Goal: Information Seeking & Learning: Learn about a topic

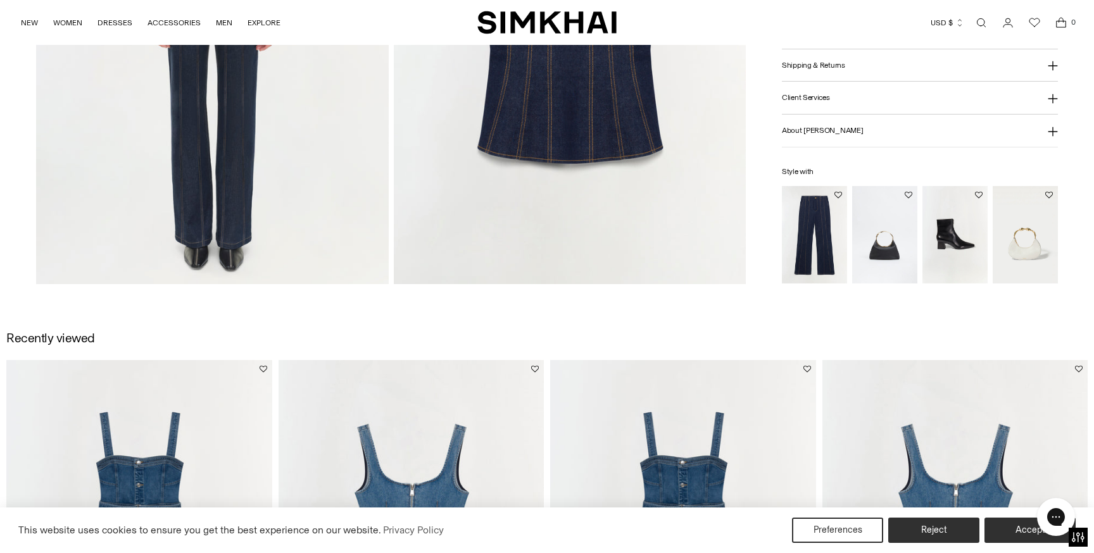
scroll to position [1735, 0]
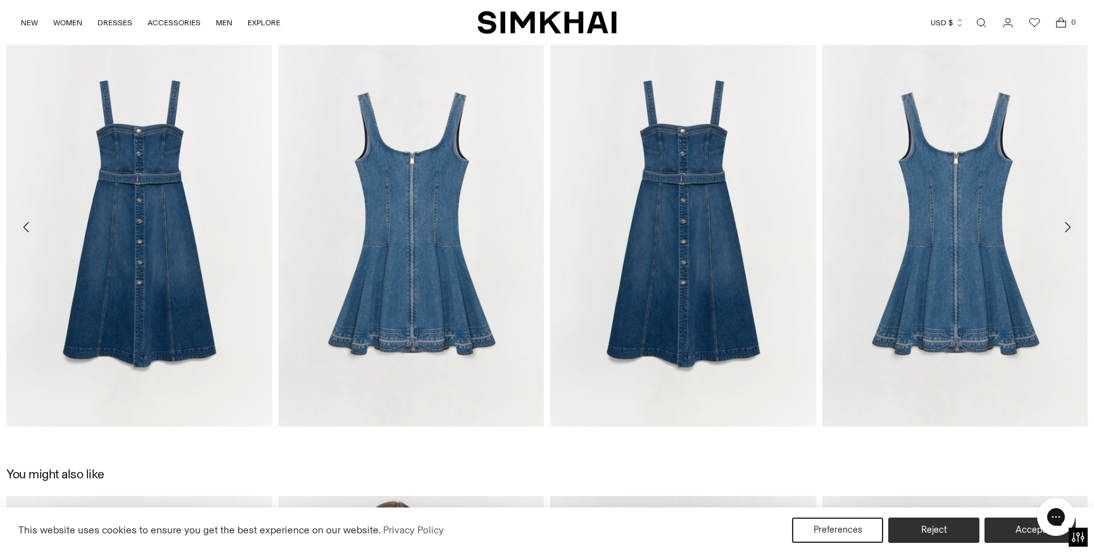
click at [1072, 234] on icon "Move to next carousel slide" at bounding box center [1066, 227] width 15 height 15
click at [1069, 227] on icon "Move to next carousel slide" at bounding box center [1067, 227] width 6 height 10
click at [1066, 225] on icon "Move to next carousel slide" at bounding box center [1066, 227] width 15 height 15
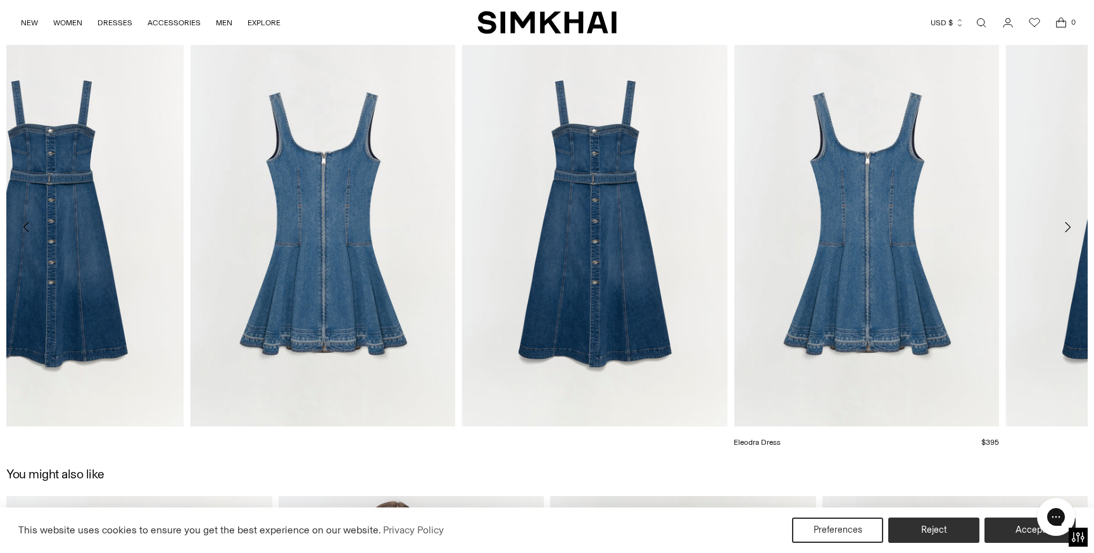
click at [0, 0] on img "Eleodra Dress" at bounding box center [0, 0] width 0 height 0
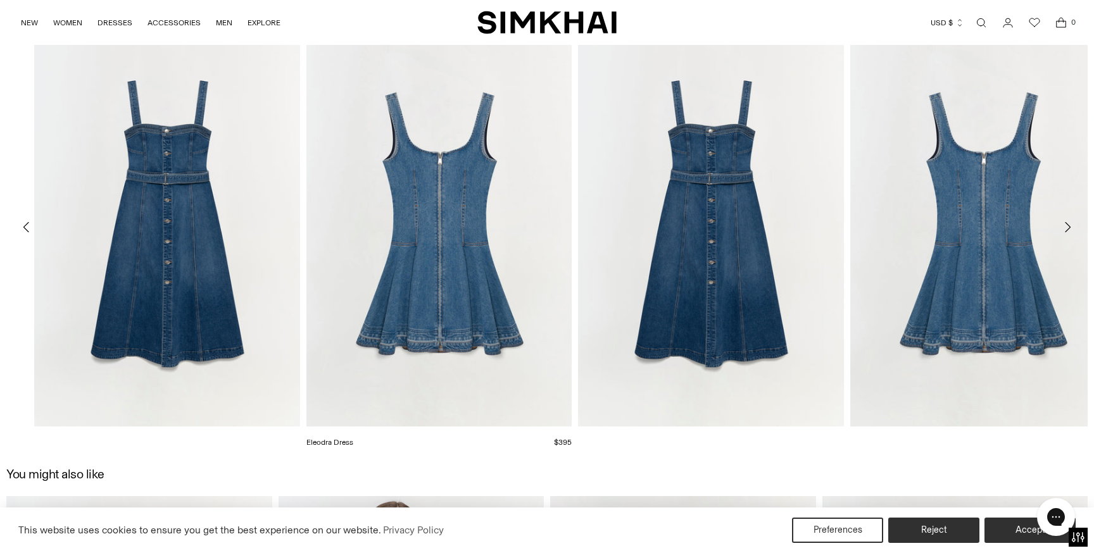
click at [1071, 75] on div "Final Sale Alba Dress Regular price $545 $272 Unit price / per Eleodra Dress $3…" at bounding box center [574, 241] width 1081 height 426
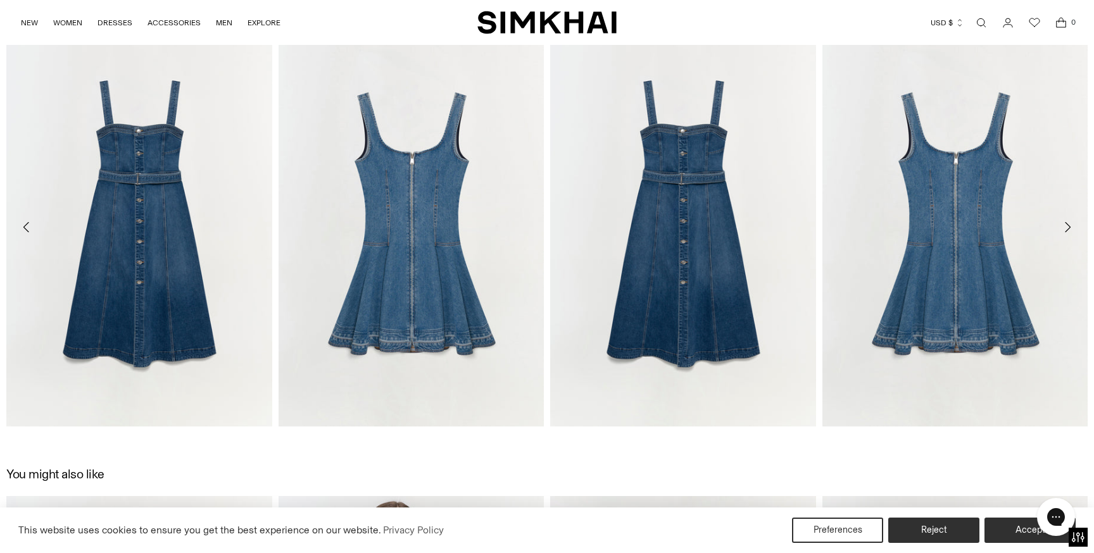
click at [983, 23] on link "Open search modal" at bounding box center [980, 22] width 25 height 25
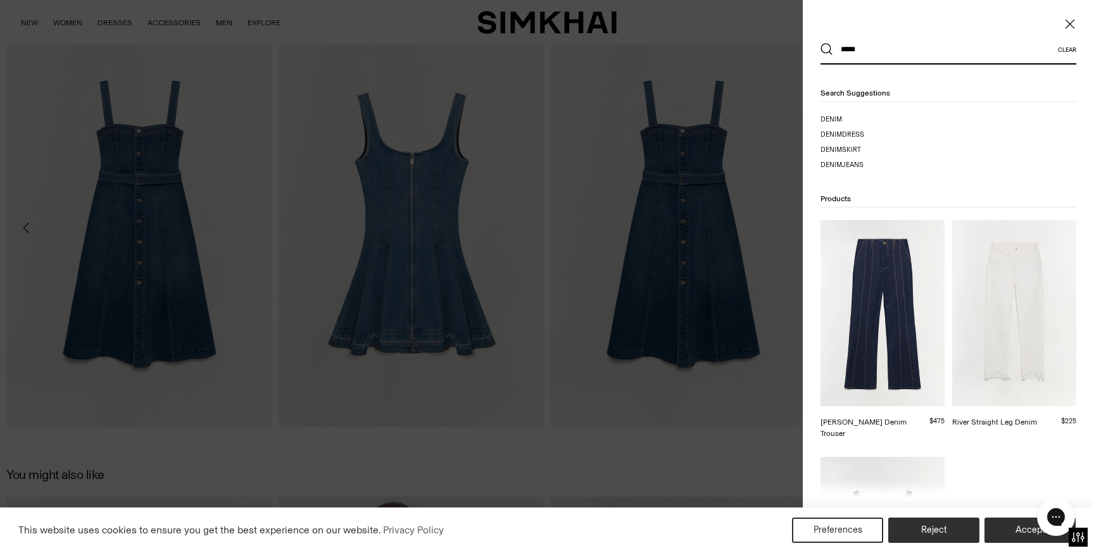
type input "*****"
click at [820, 43] on button "Search" at bounding box center [826, 49] width 13 height 13
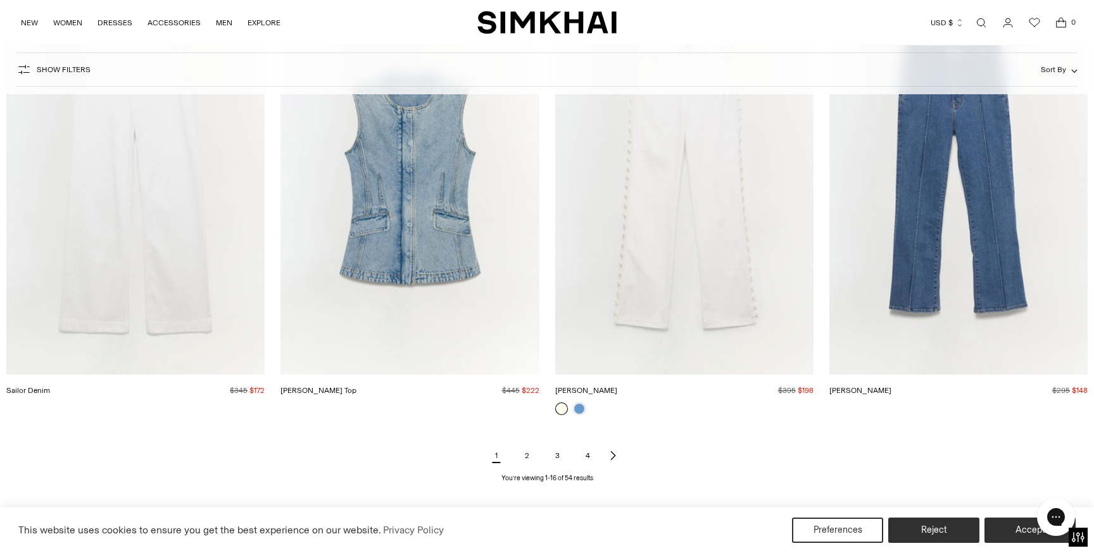
scroll to position [1719, 0]
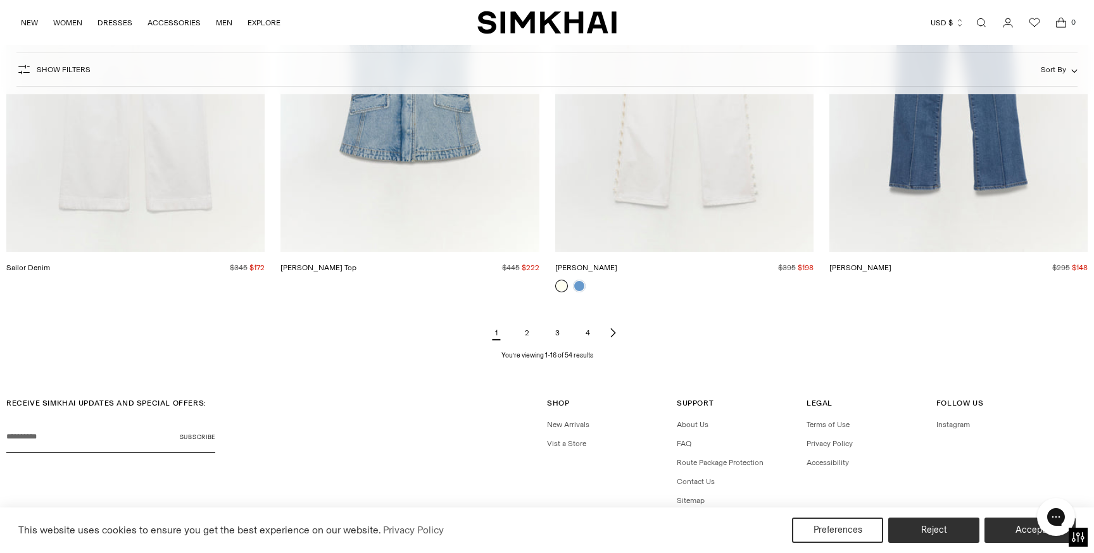
click at [527, 332] on link "2" at bounding box center [526, 332] width 25 height 25
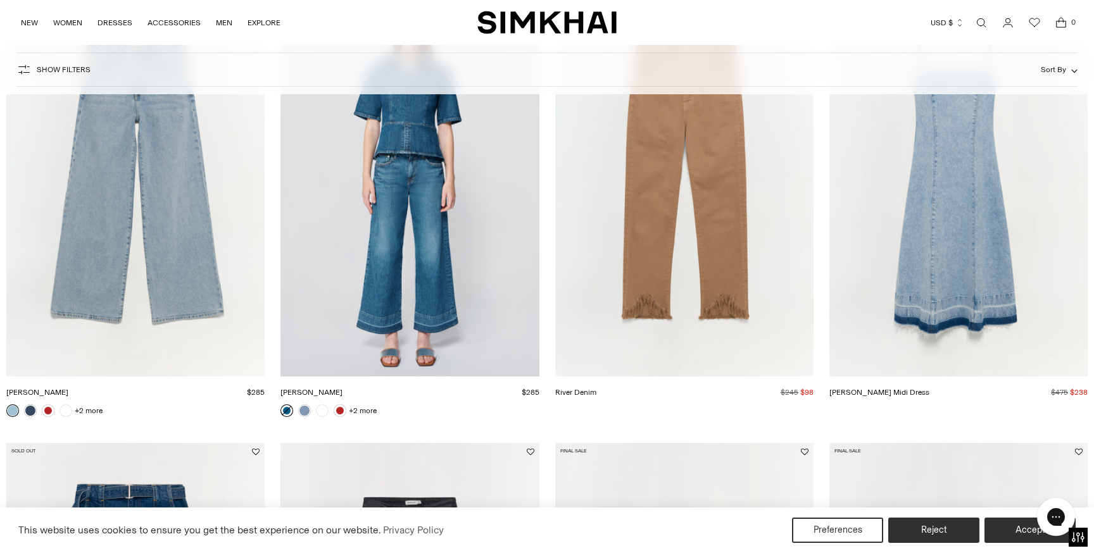
scroll to position [113, 0]
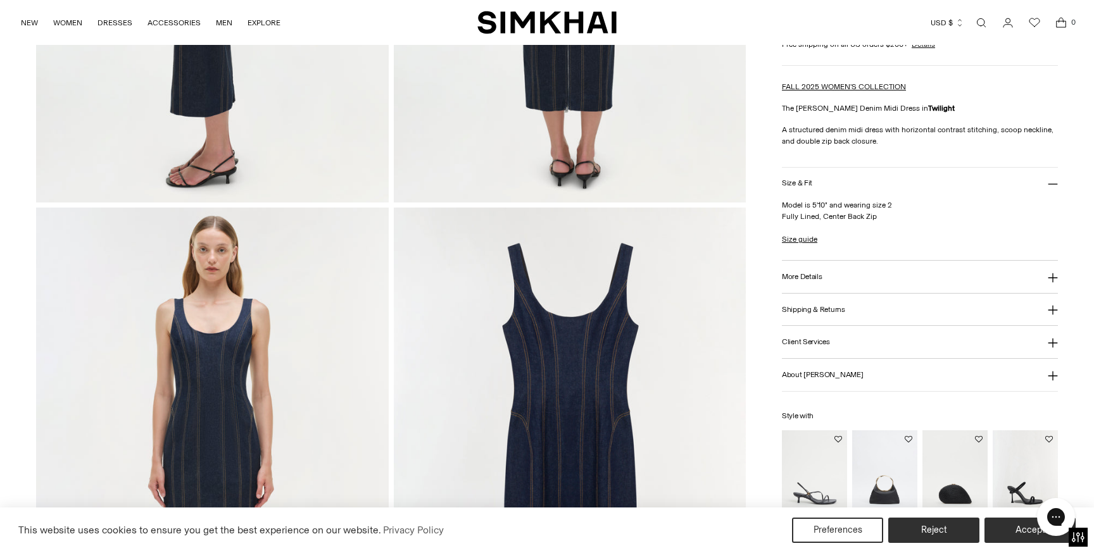
scroll to position [1180, 0]
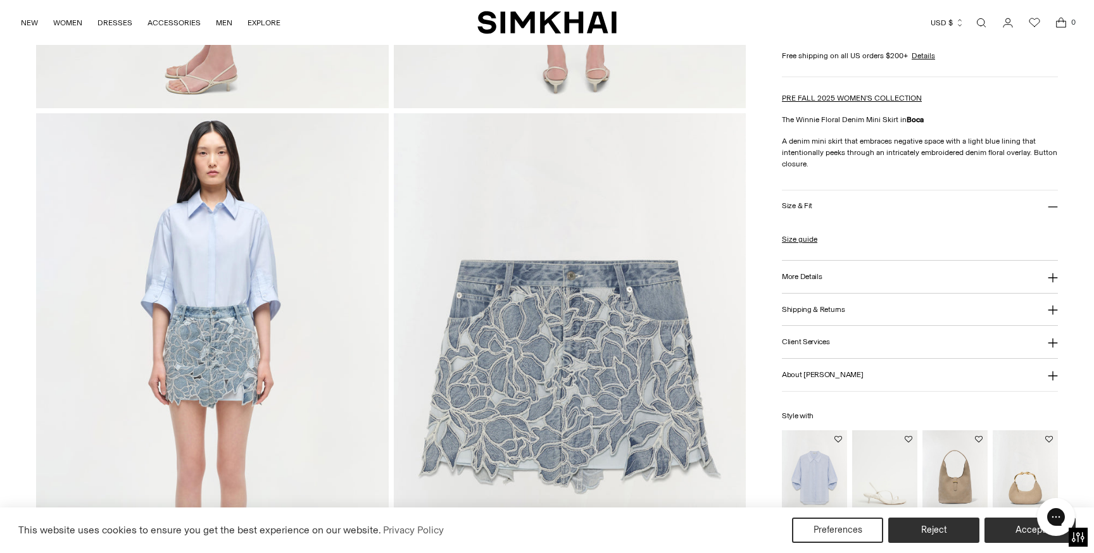
scroll to position [1121, 0]
